Goal: Task Accomplishment & Management: Manage account settings

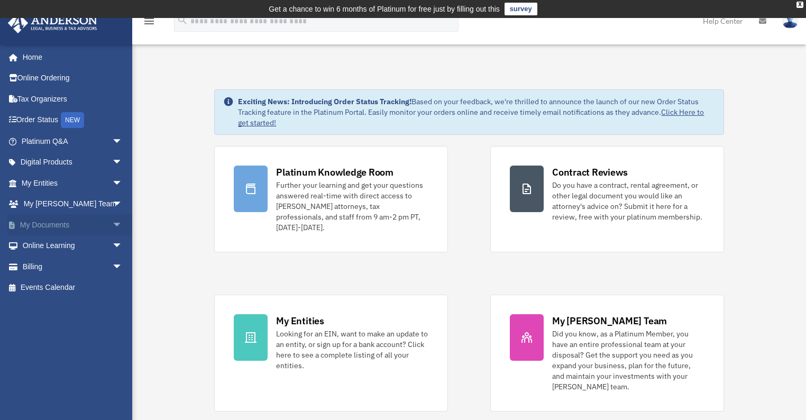
click at [112, 224] on span "arrow_drop_down" at bounding box center [122, 225] width 21 height 22
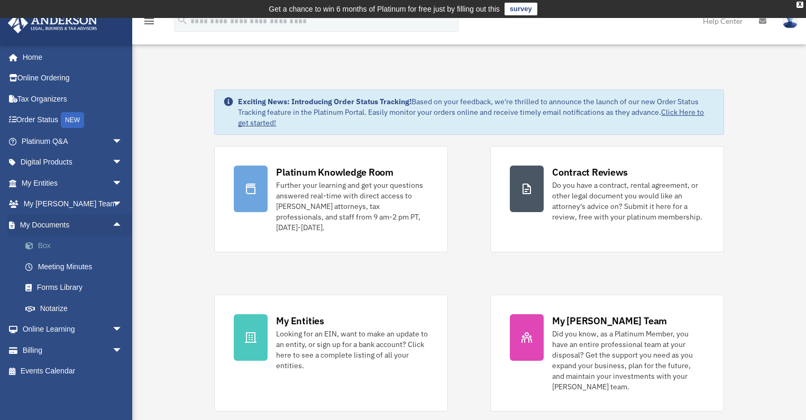
click at [41, 246] on link "Box" at bounding box center [77, 245] width 124 height 21
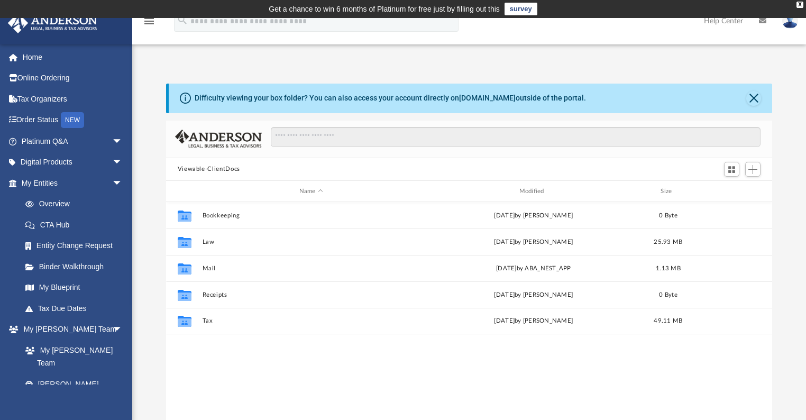
scroll to position [234, 600]
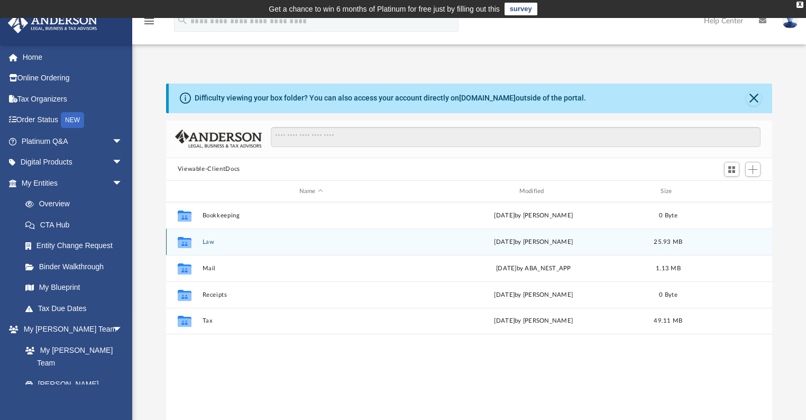
click at [210, 243] on button "Law" at bounding box center [311, 241] width 218 height 7
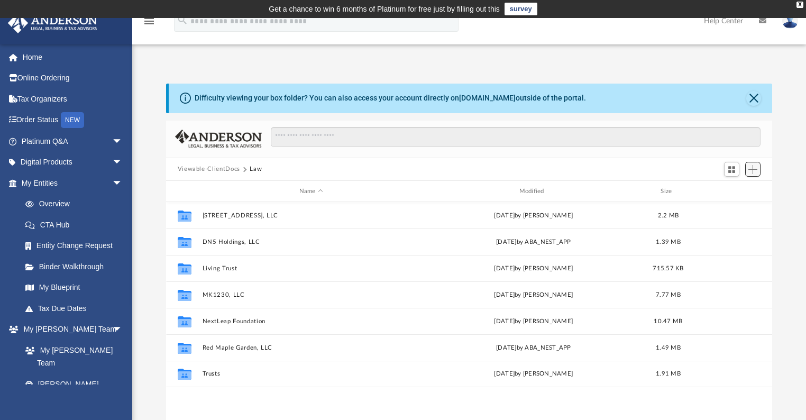
click at [753, 173] on span "Add" at bounding box center [752, 169] width 9 height 9
click at [737, 209] on li "New Folder" at bounding box center [738, 206] width 34 height 11
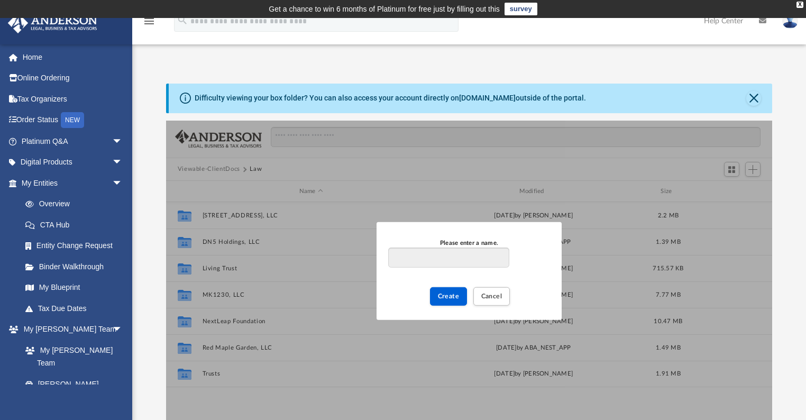
click at [460, 257] on input "Please enter a name." at bounding box center [448, 257] width 121 height 20
type input "********"
click at [448, 296] on span "Create" at bounding box center [449, 296] width 22 height 6
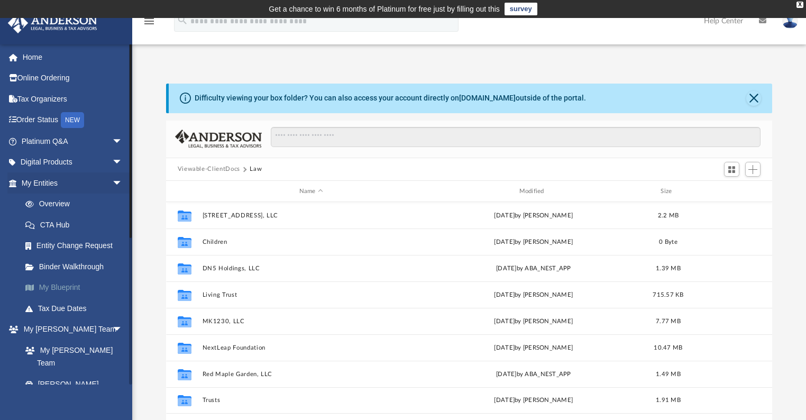
click at [74, 285] on link "My Blueprint" at bounding box center [77, 287] width 124 height 21
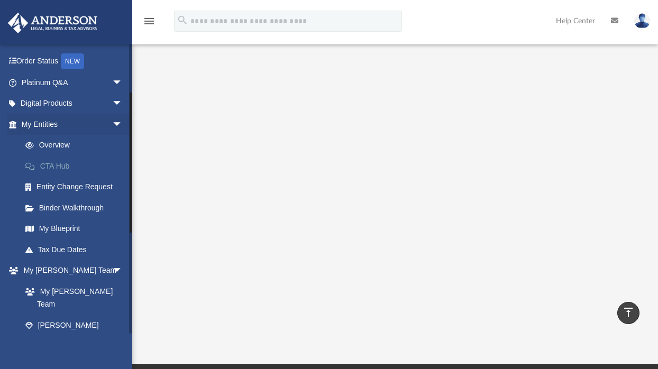
scroll to position [127, 0]
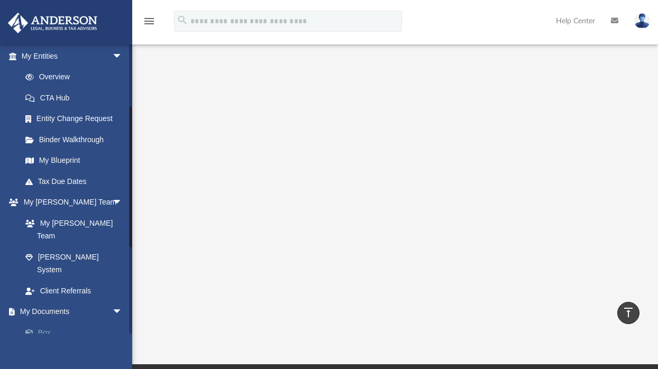
click at [35, 329] on span at bounding box center [34, 332] width 7 height 7
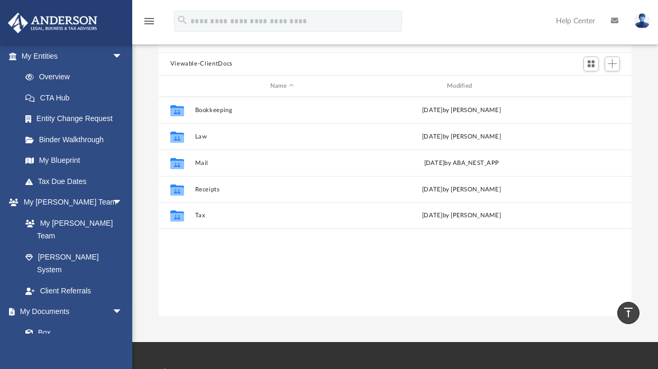
scroll to position [78, 0]
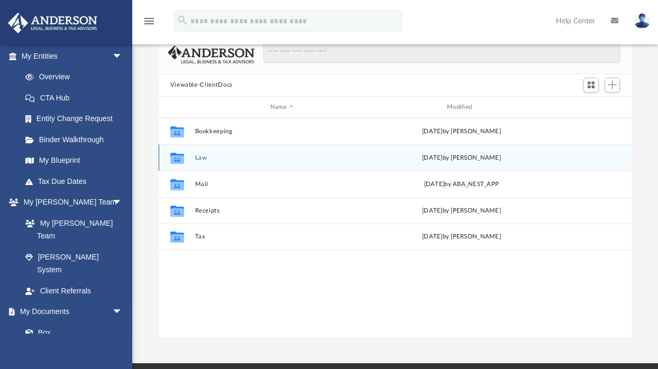
click at [201, 160] on button "Law" at bounding box center [282, 157] width 174 height 7
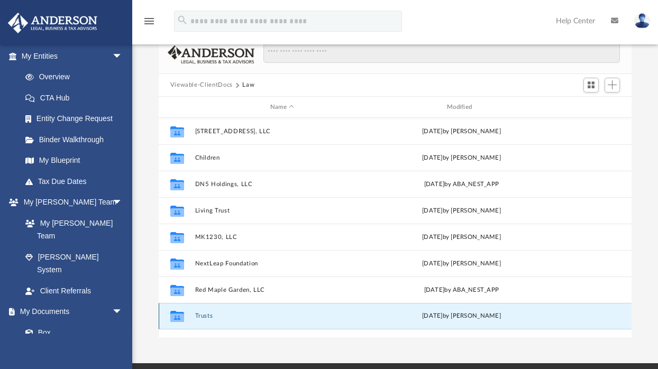
click at [205, 318] on button "Trusts" at bounding box center [282, 316] width 174 height 7
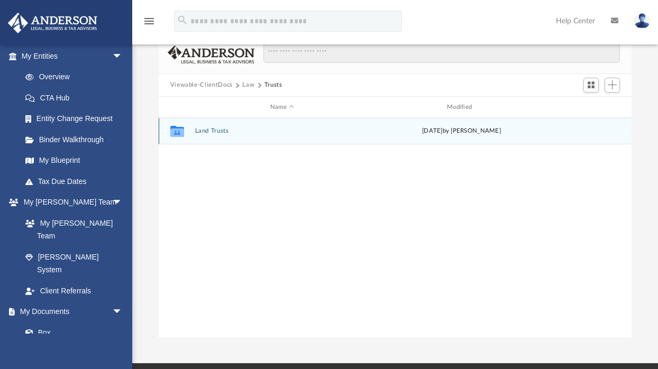
click at [205, 128] on button "Land Trusts" at bounding box center [282, 131] width 174 height 7
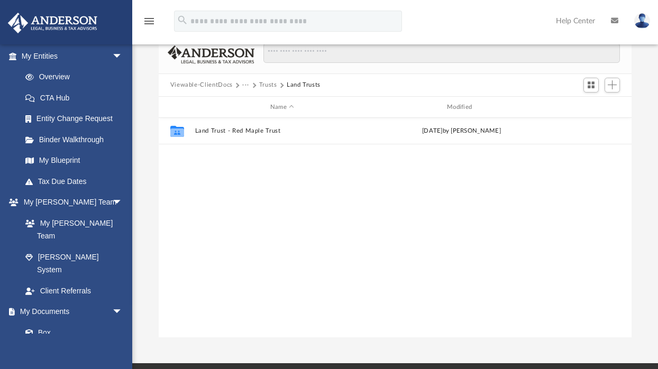
click at [263, 82] on button "Trusts" at bounding box center [268, 85] width 18 height 10
click at [193, 84] on button "Viewable-ClientDocs" at bounding box center [201, 85] width 62 height 10
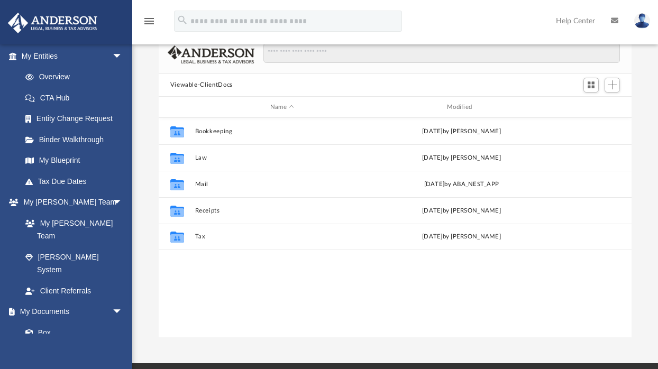
click at [195, 84] on button "Viewable-ClientDocs" at bounding box center [201, 85] width 62 height 10
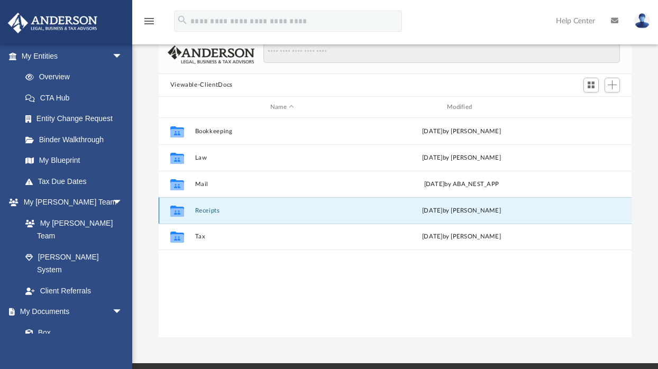
click at [207, 211] on button "Receipts" at bounding box center [282, 210] width 174 height 7
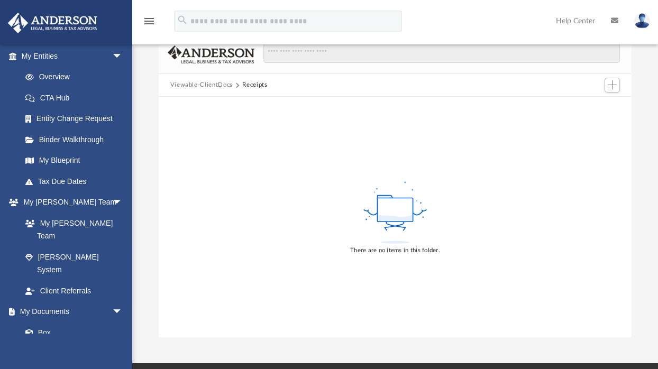
click at [209, 82] on button "Viewable-ClientDocs" at bounding box center [201, 85] width 62 height 10
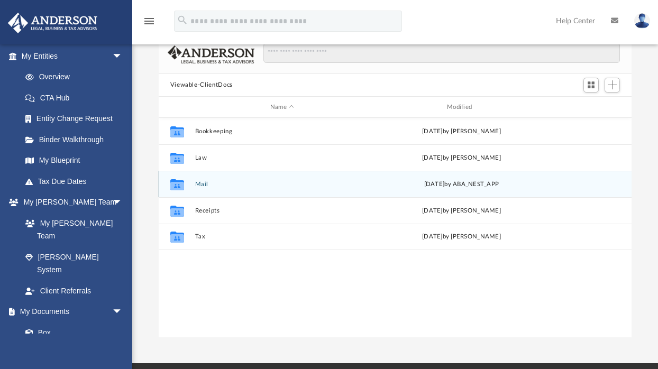
scroll to position [234, 467]
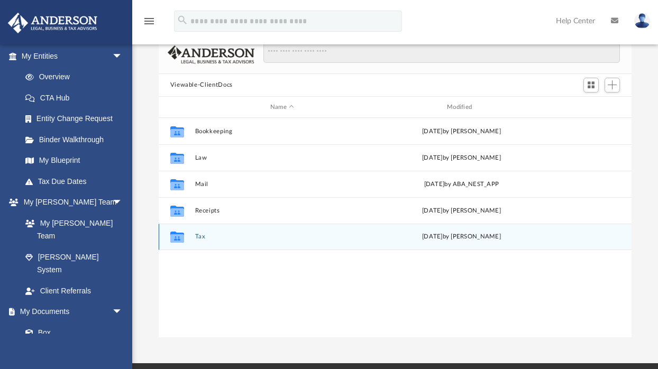
click at [198, 234] on button "Tax" at bounding box center [282, 237] width 174 height 7
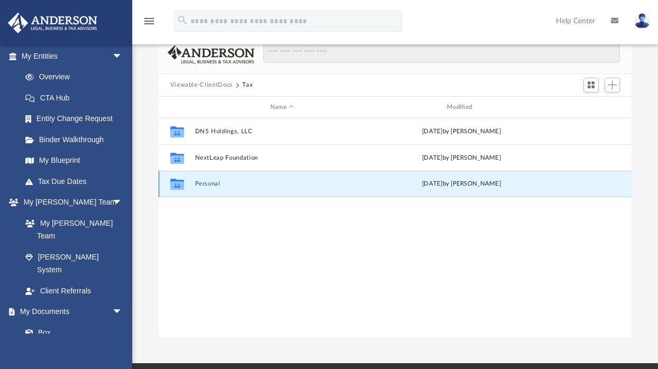
click at [212, 186] on button "Personal" at bounding box center [282, 184] width 174 height 7
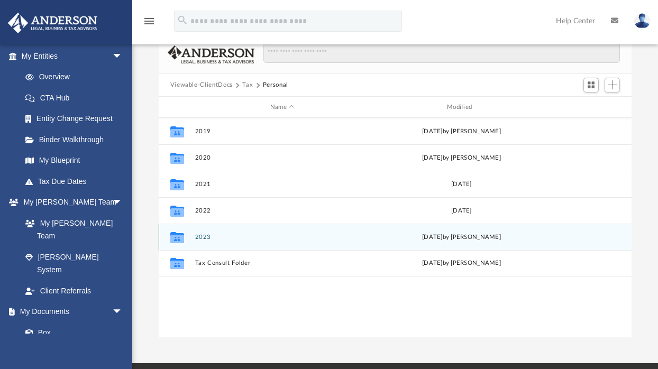
click at [205, 234] on button "2023" at bounding box center [282, 237] width 174 height 7
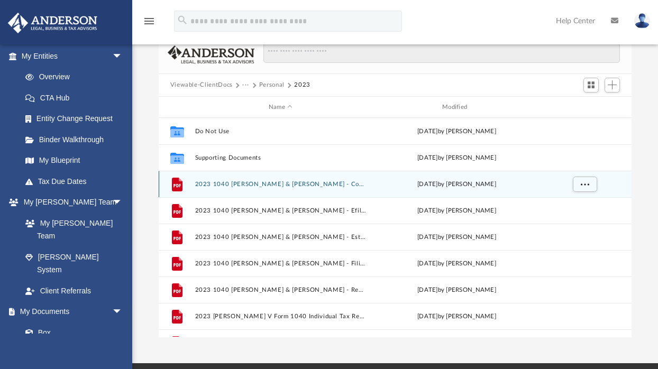
click at [228, 184] on button "2023 1040 [PERSON_NAME] & [PERSON_NAME] - Completed Copy.pdf" at bounding box center [280, 184] width 171 height 7
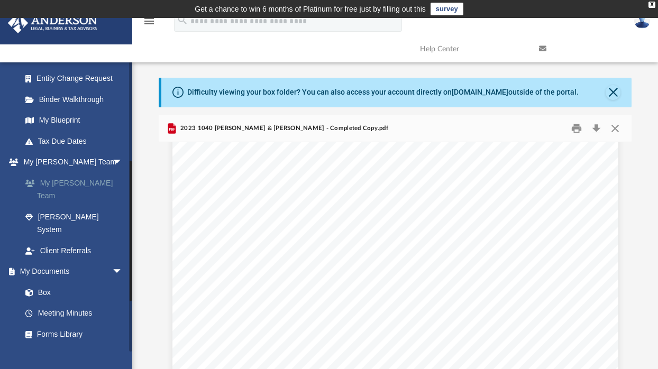
scroll to position [169, 0]
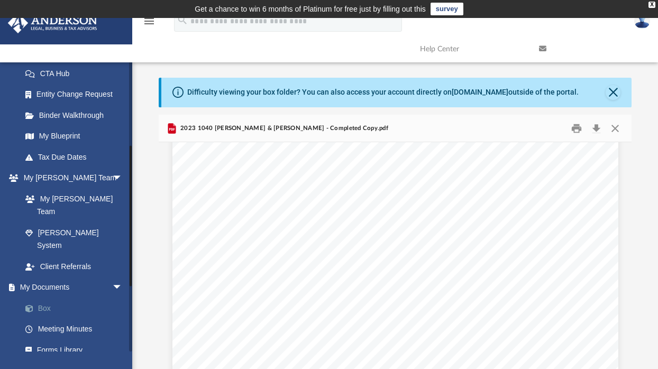
click at [42, 298] on link "Box" at bounding box center [77, 308] width 124 height 21
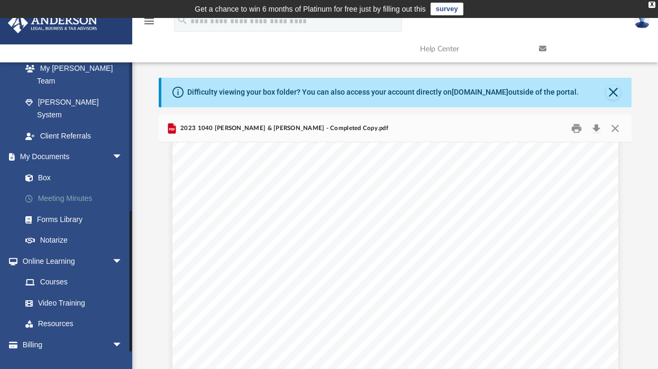
scroll to position [300, 0]
click at [42, 167] on link "Box" at bounding box center [77, 177] width 124 height 21
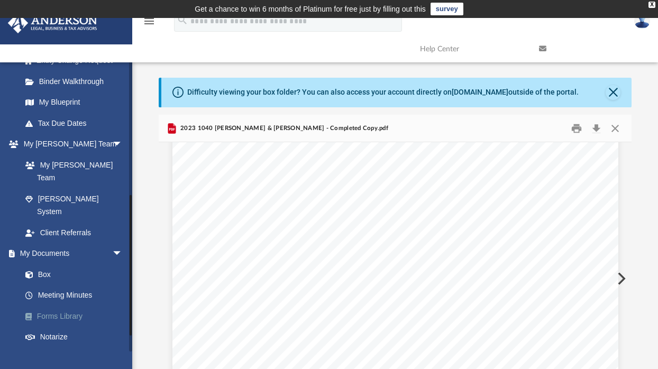
scroll to position [173, 0]
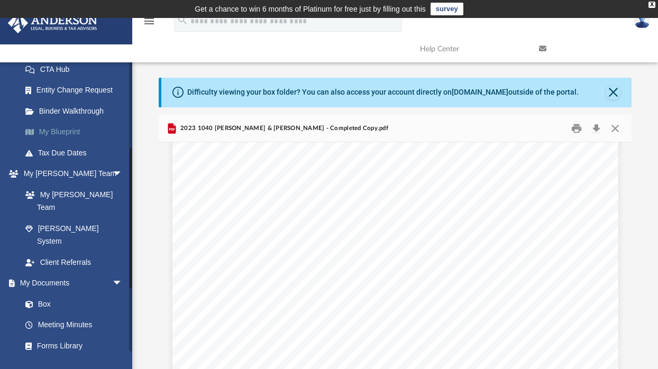
click at [70, 130] on link "My Blueprint" at bounding box center [77, 132] width 124 height 21
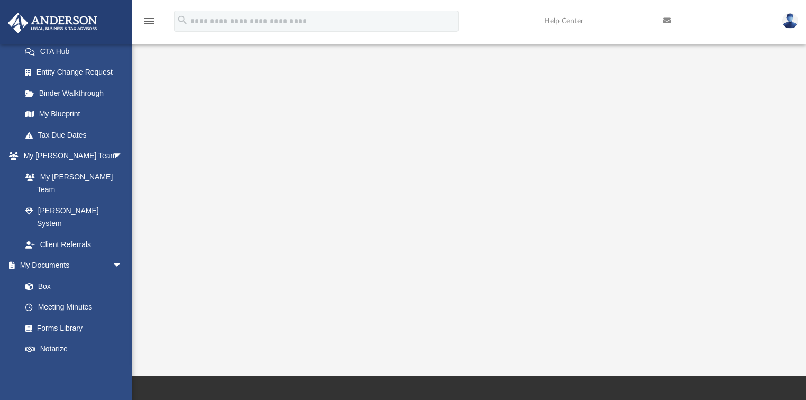
scroll to position [175, 0]
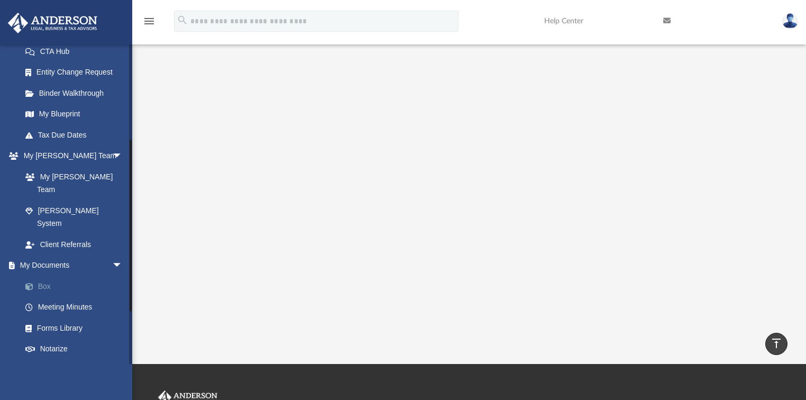
click at [48, 275] on link "Box" at bounding box center [77, 285] width 124 height 21
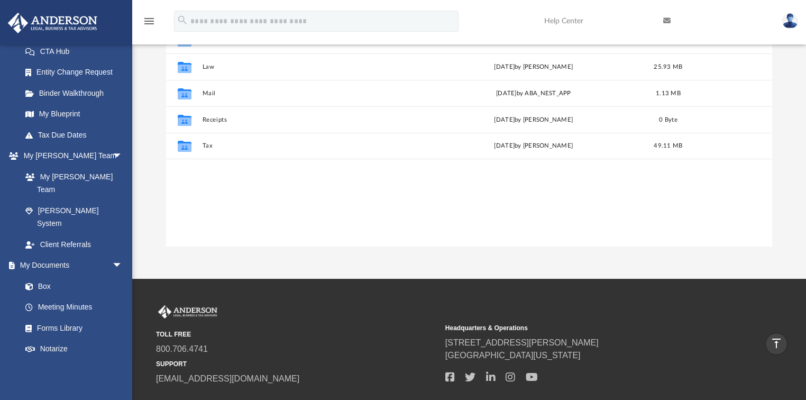
scroll to position [234, 600]
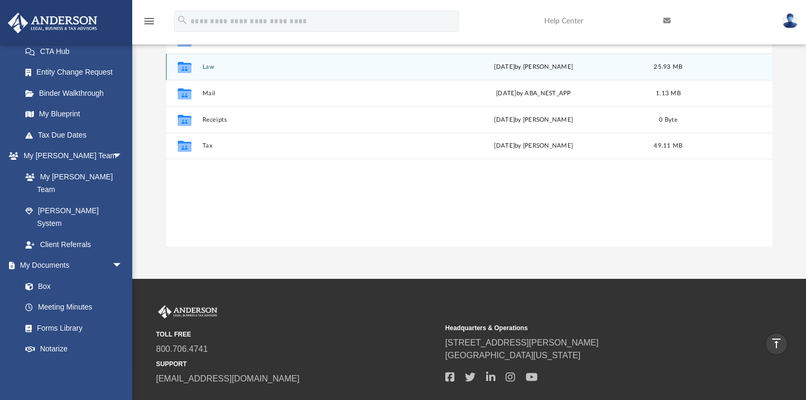
click at [207, 68] on button "Law" at bounding box center [311, 66] width 218 height 7
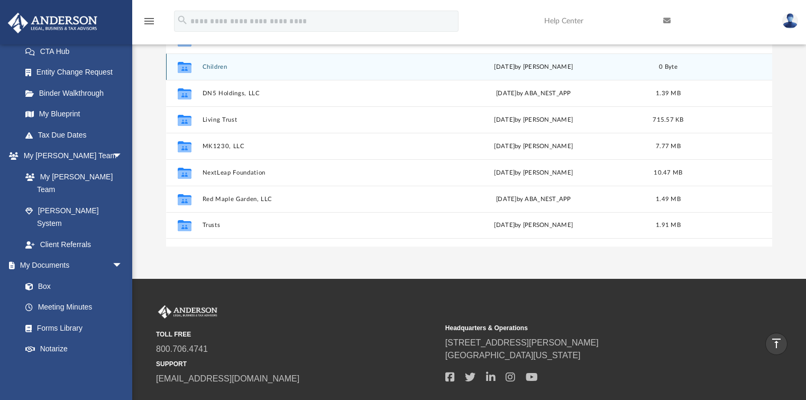
click at [216, 67] on button "Children" at bounding box center [311, 66] width 218 height 7
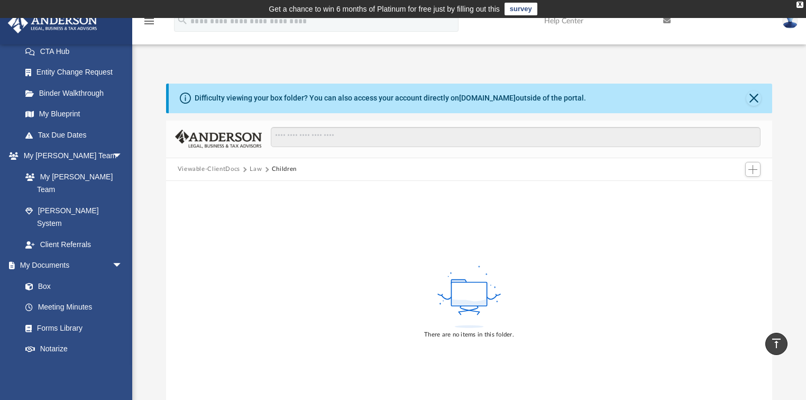
scroll to position [0, 0]
click at [757, 169] on button "Add" at bounding box center [753, 169] width 16 height 15
click at [731, 191] on li "Upload" at bounding box center [738, 190] width 34 height 11
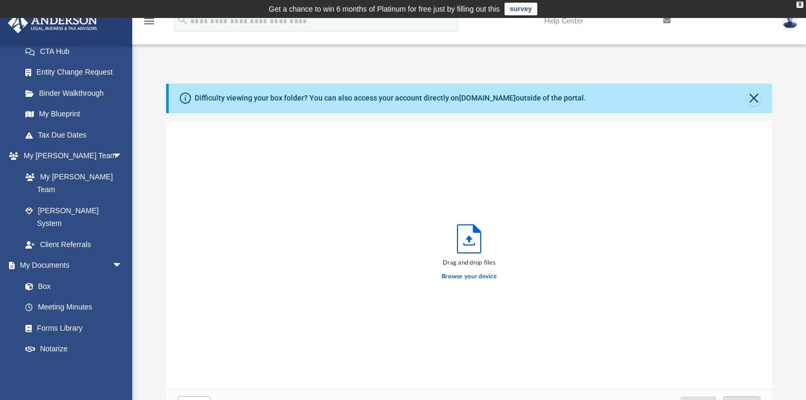
scroll to position [262, 600]
